Goal: Task Accomplishment & Management: Complete application form

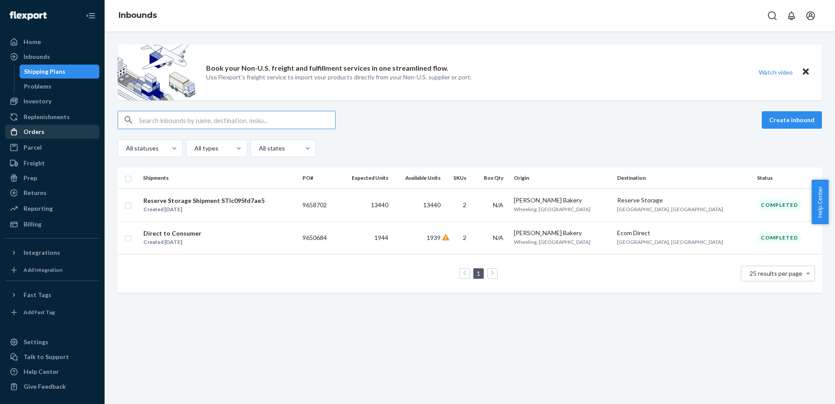
click at [44, 130] on div "Orders" at bounding box center [52, 132] width 92 height 12
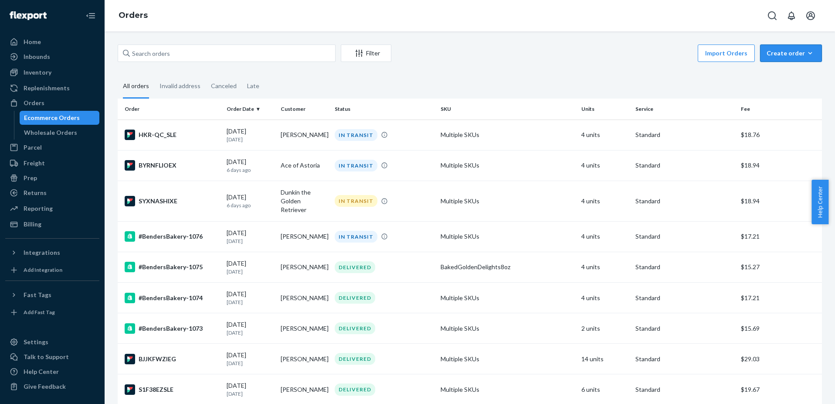
click at [785, 54] on div "Create order" at bounding box center [791, 53] width 49 height 9
click at [788, 73] on span "Ecommerce order" at bounding box center [797, 74] width 54 height 6
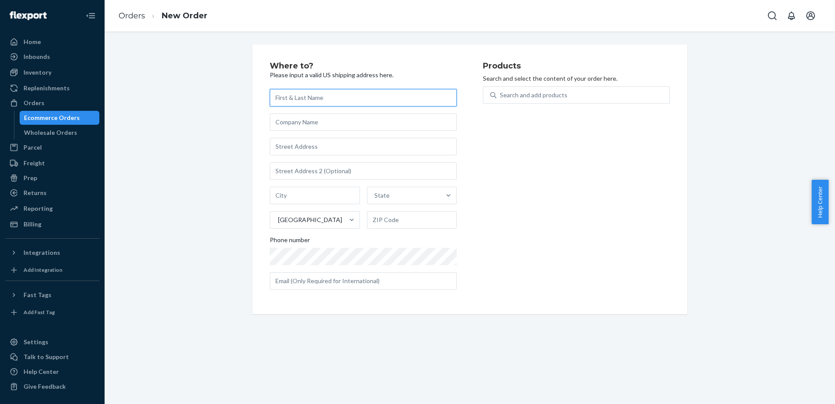
click at [296, 98] on input "text" at bounding box center [363, 97] width 187 height 17
paste input "[PERSON_NAME]"
type input "[PERSON_NAME]"
click at [326, 145] on input "text" at bounding box center [363, 146] width 187 height 17
paste input "[STREET_ADDRESS]"
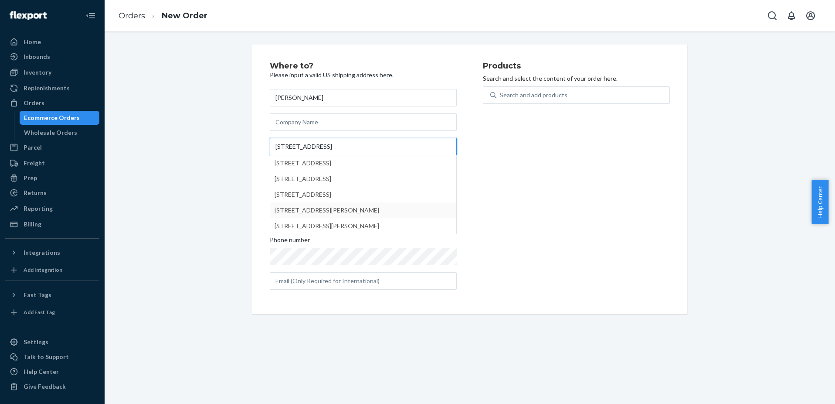
type input "[STREET_ADDRESS]"
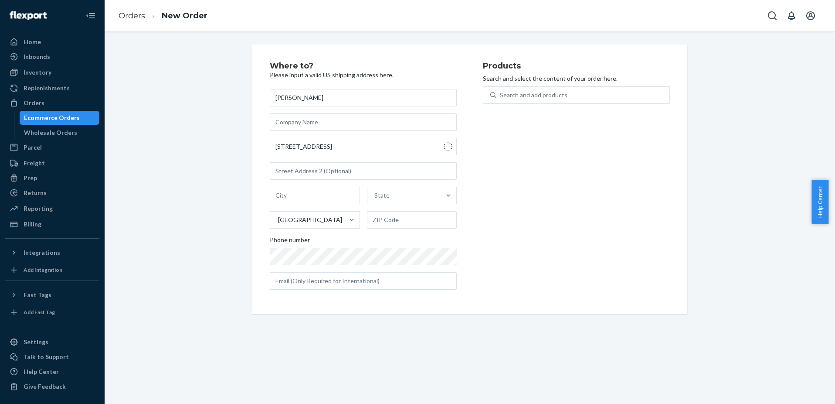
type input "[PERSON_NAME]"
type input "35244"
type input "[STREET_ADDRESS]"
click at [542, 94] on div "Search and add products" at bounding box center [534, 95] width 68 height 9
click at [501, 94] on input "0 results available. Use Up and Down to choose options, press Enter to select t…" at bounding box center [500, 95] width 1 height 9
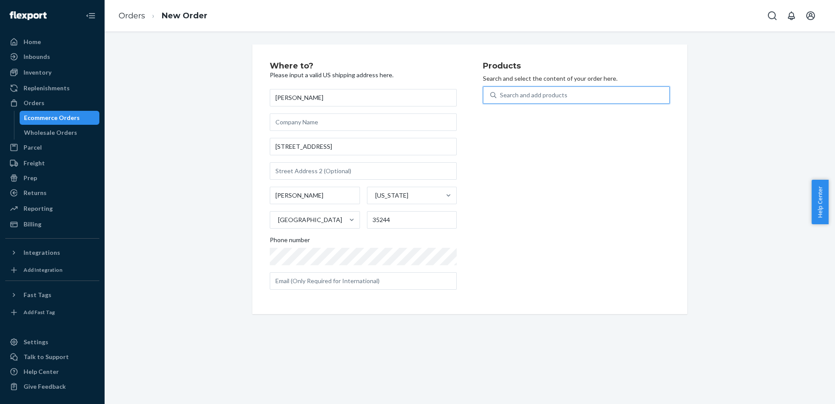
type input "g"
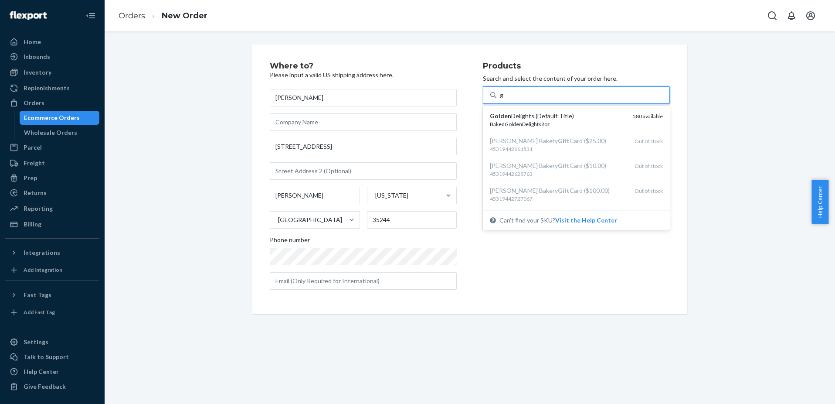
click at [533, 122] on div "BakedGoldenDelights8oz" at bounding box center [558, 123] width 136 height 7
click at [504, 99] on input "g" at bounding box center [502, 95] width 4 height 9
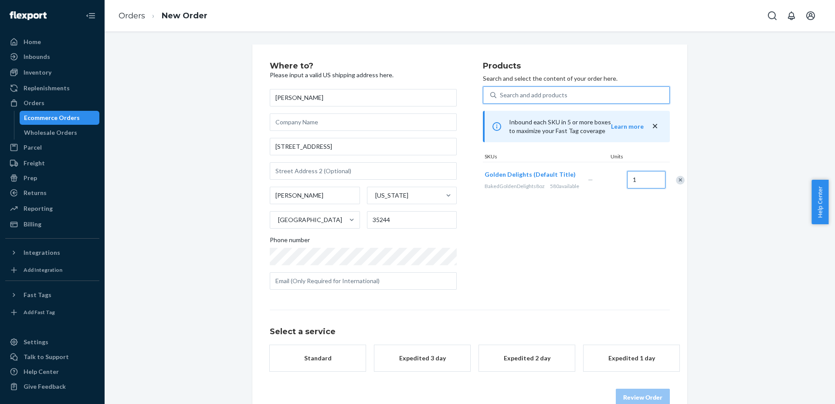
click at [627, 188] on input "1" at bounding box center [646, 179] width 38 height 17
type input "2"
click at [566, 96] on div "Search and add products" at bounding box center [583, 95] width 173 height 16
click at [501, 96] on input "0 results available. Use Up and Down to choose options, press Enter to select t…" at bounding box center [500, 95] width 1 height 9
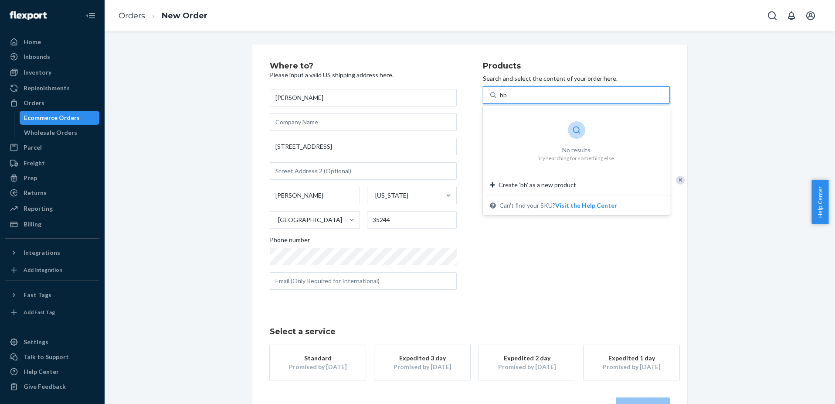
type input "b"
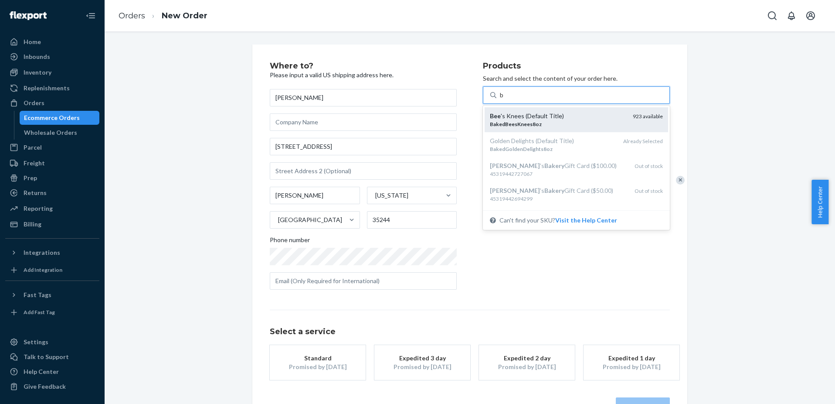
click at [545, 114] on div "Bee 's Knees (Default Title)" at bounding box center [558, 116] width 136 height 9
click at [504, 99] on input "b" at bounding box center [502, 95] width 4 height 9
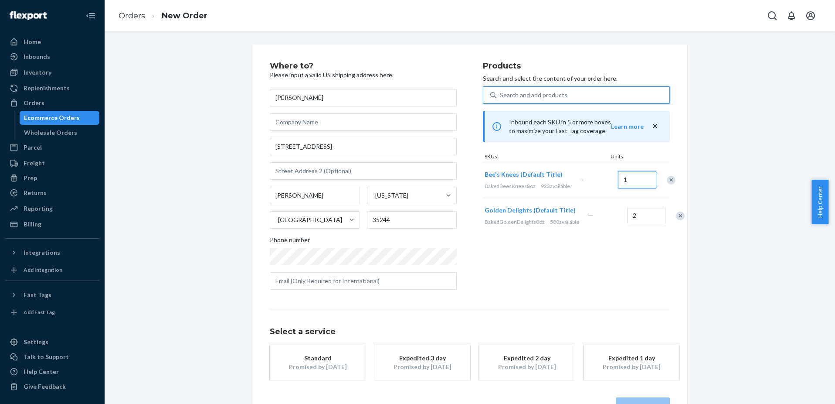
click at [630, 186] on input "1" at bounding box center [637, 179] width 38 height 17
type input "2"
click at [586, 269] on div "Products Search and select the content of your order here. Search and add produ…" at bounding box center [576, 179] width 187 height 235
click at [304, 354] on div "Standard" at bounding box center [318, 358] width 70 height 9
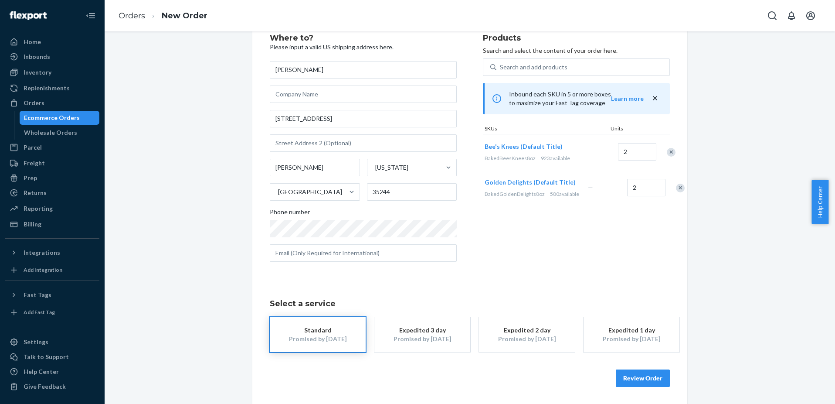
scroll to position [28, 0]
click at [643, 378] on button "Review Order" at bounding box center [643, 377] width 54 height 17
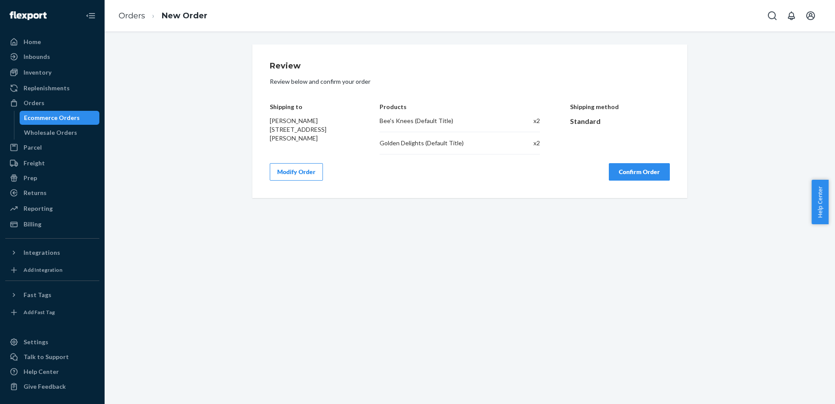
click at [625, 181] on div "Review Review below and confirm your order Shipping to [PERSON_NAME] [STREET_AD…" at bounding box center [469, 120] width 435 height 153
click at [625, 177] on button "Confirm Order" at bounding box center [639, 171] width 61 height 17
